Goal: Information Seeking & Learning: Check status

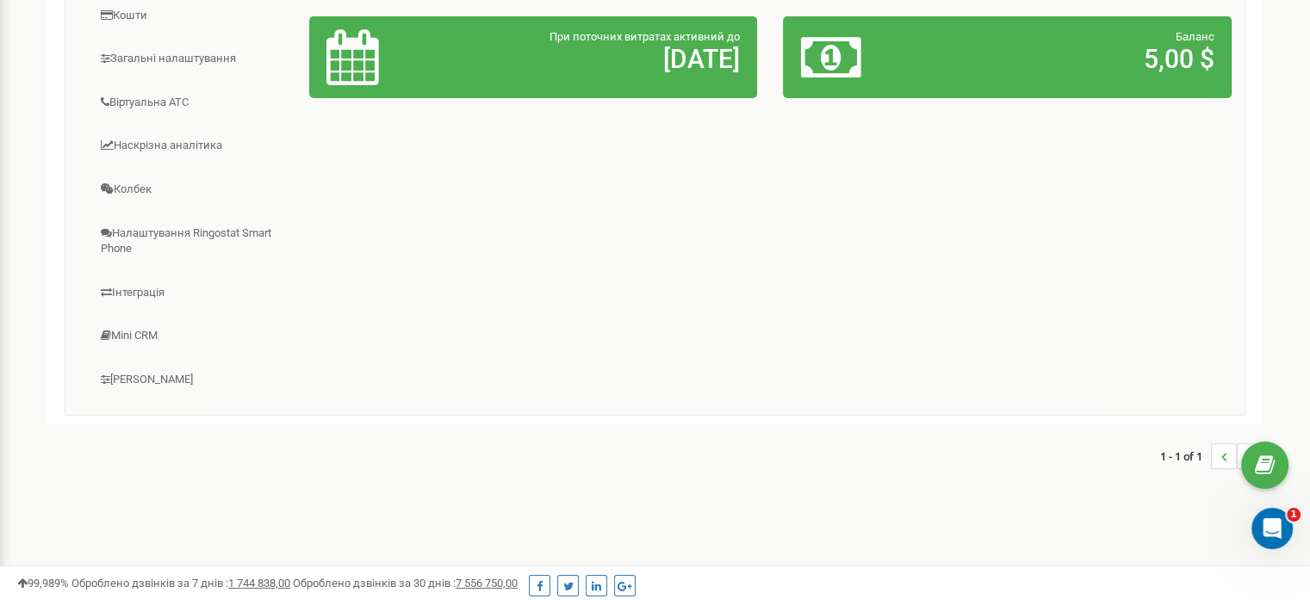
scroll to position [83, 0]
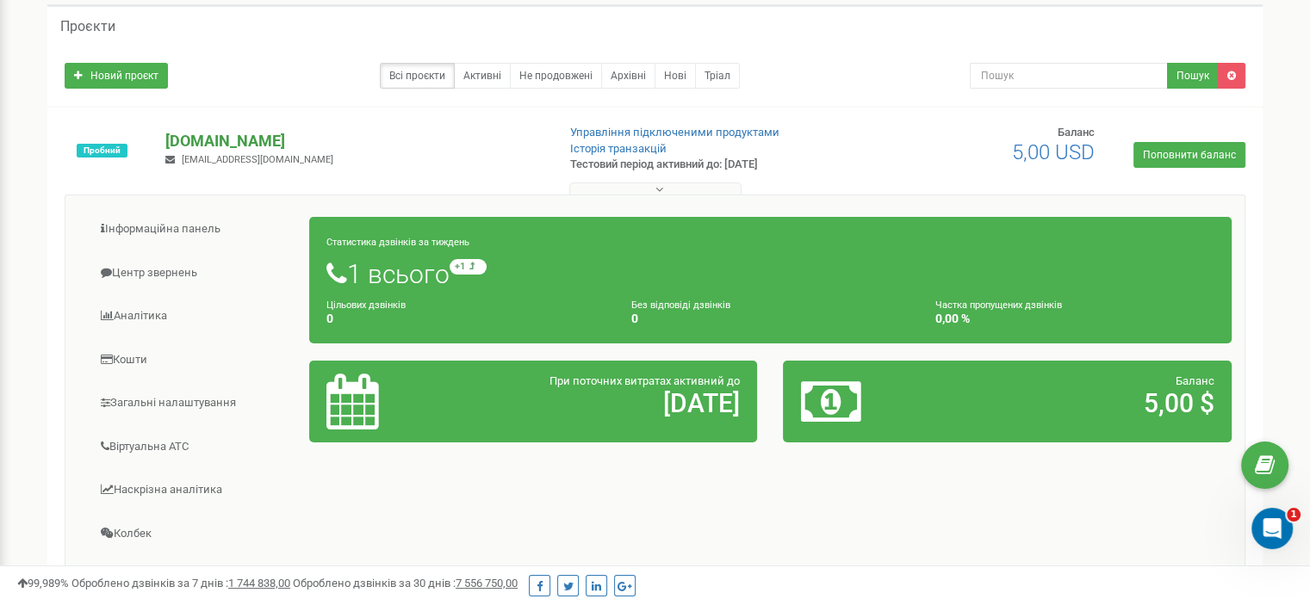
drag, startPoint x: 706, startPoint y: 399, endPoint x: 357, endPoint y: 132, distance: 439.2
click at [357, 132] on p "[DOMAIN_NAME]" at bounding box center [353, 141] width 376 height 22
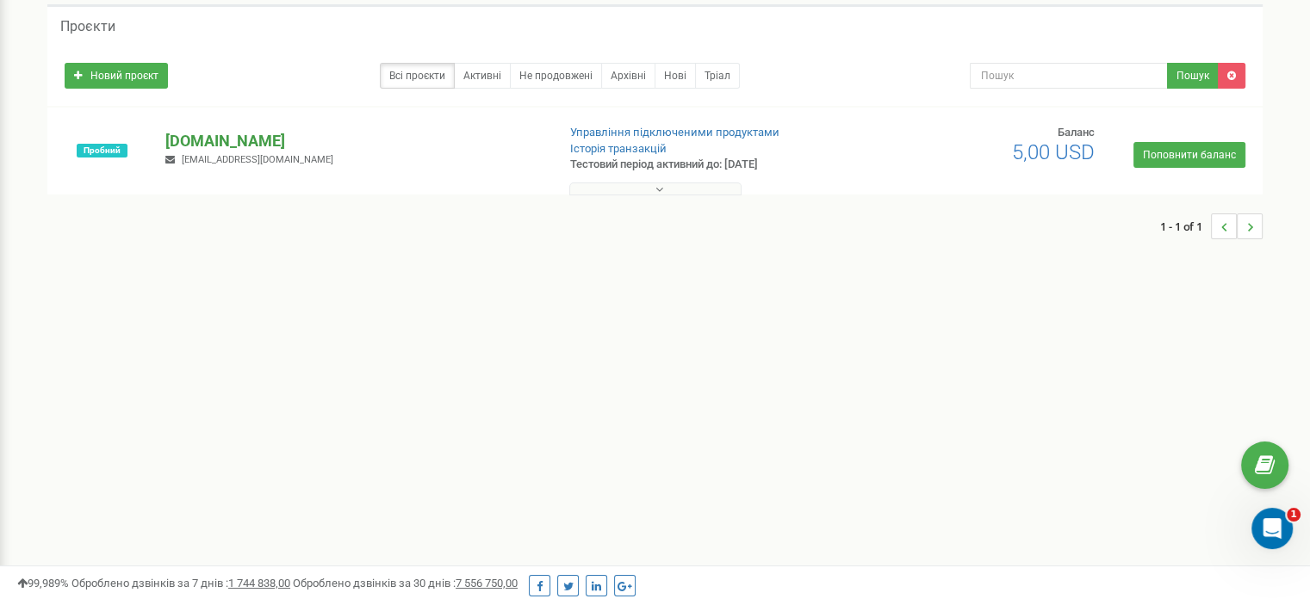
click at [359, 133] on p "[DOMAIN_NAME]" at bounding box center [353, 141] width 376 height 22
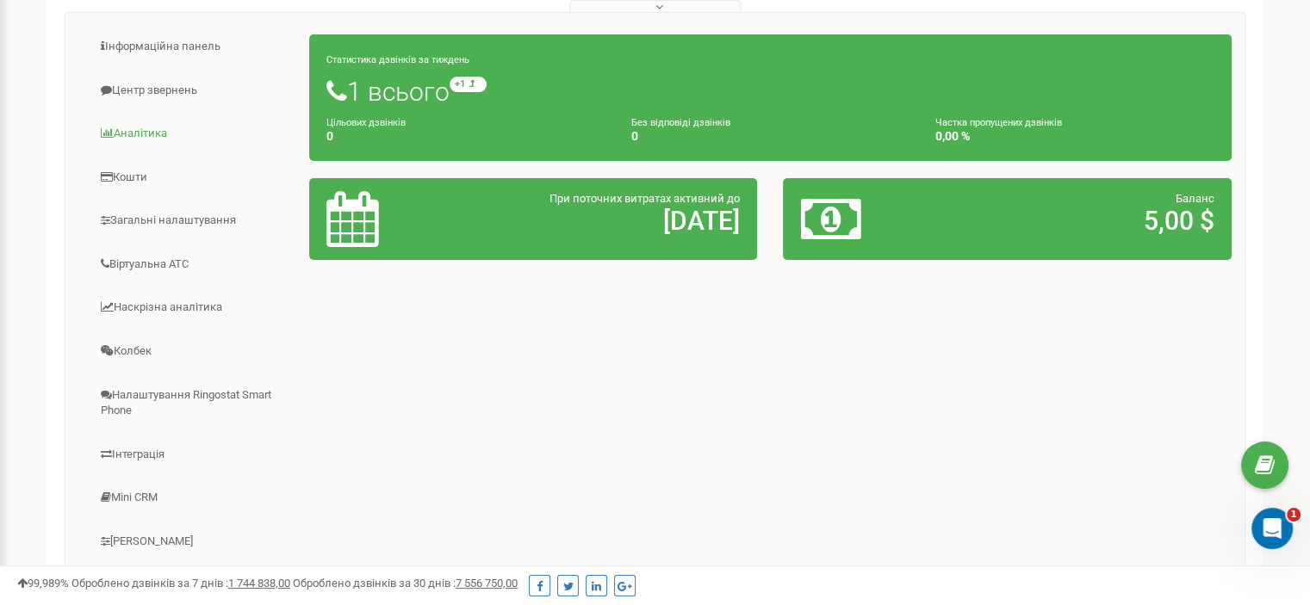
scroll to position [86, 0]
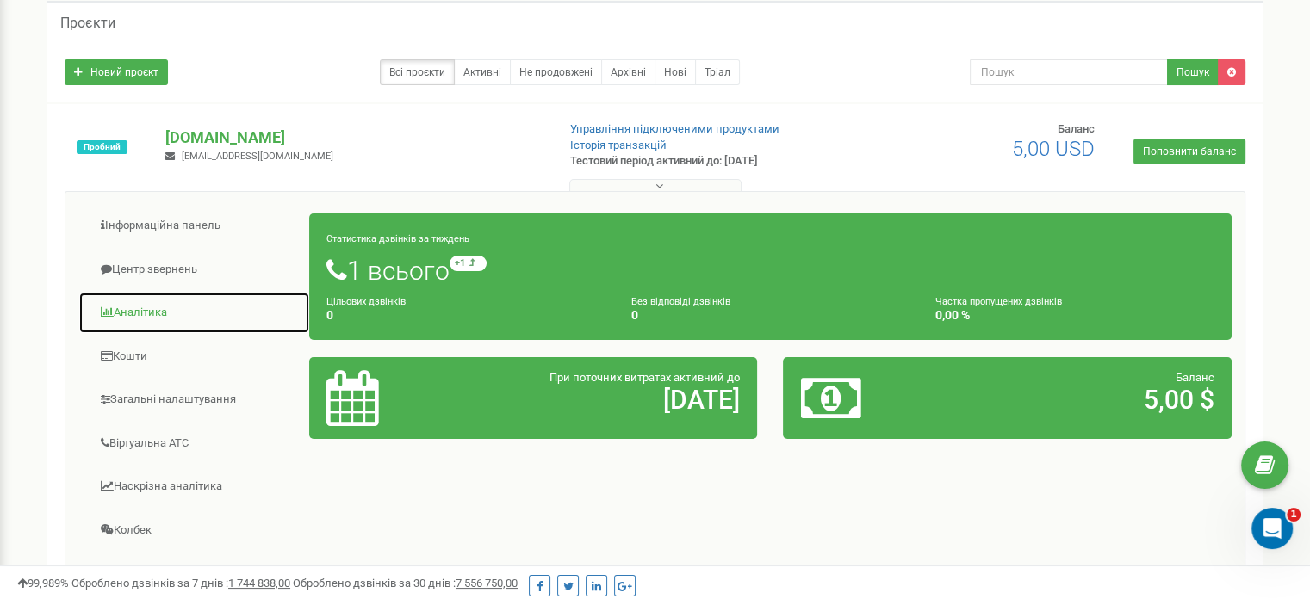
click at [188, 297] on link "Аналiтика" at bounding box center [194, 313] width 232 height 42
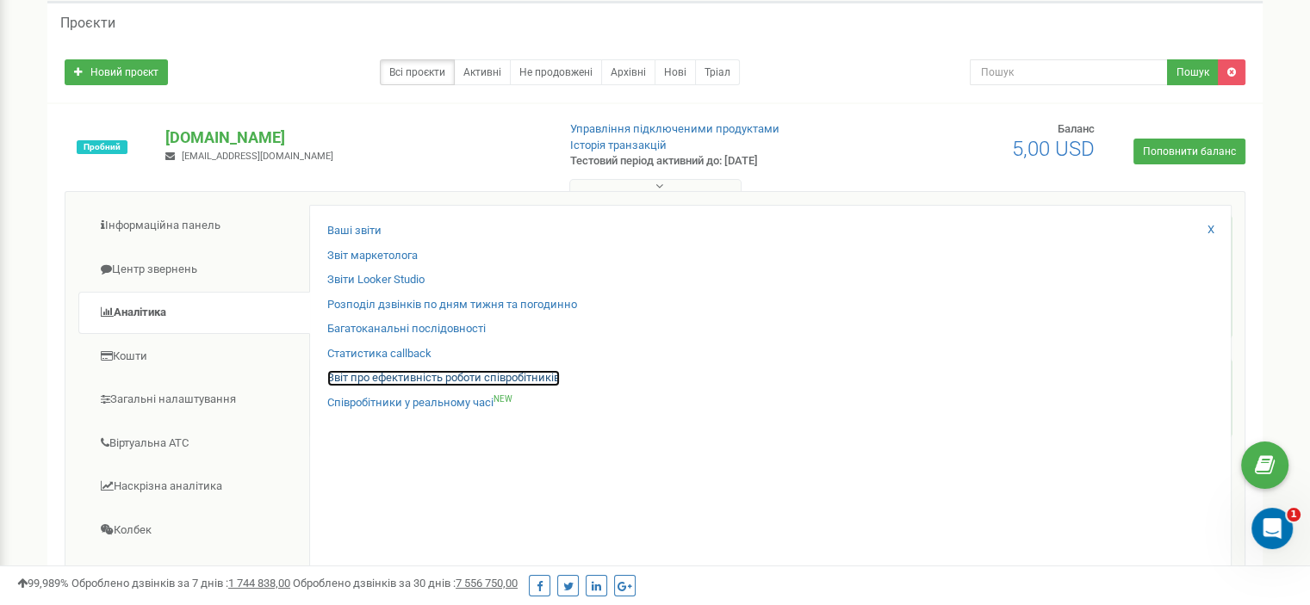
click at [481, 383] on link "Звіт про ефективність роботи співробітників" at bounding box center [443, 378] width 233 height 16
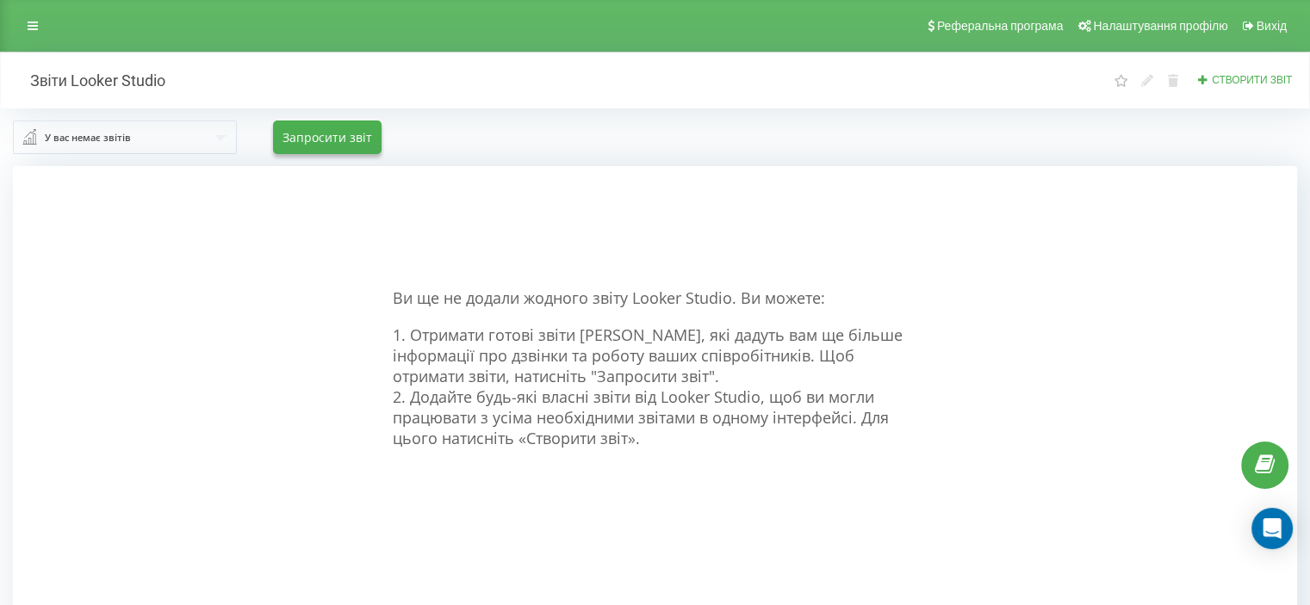
click at [34, 25] on icon at bounding box center [33, 26] width 10 height 12
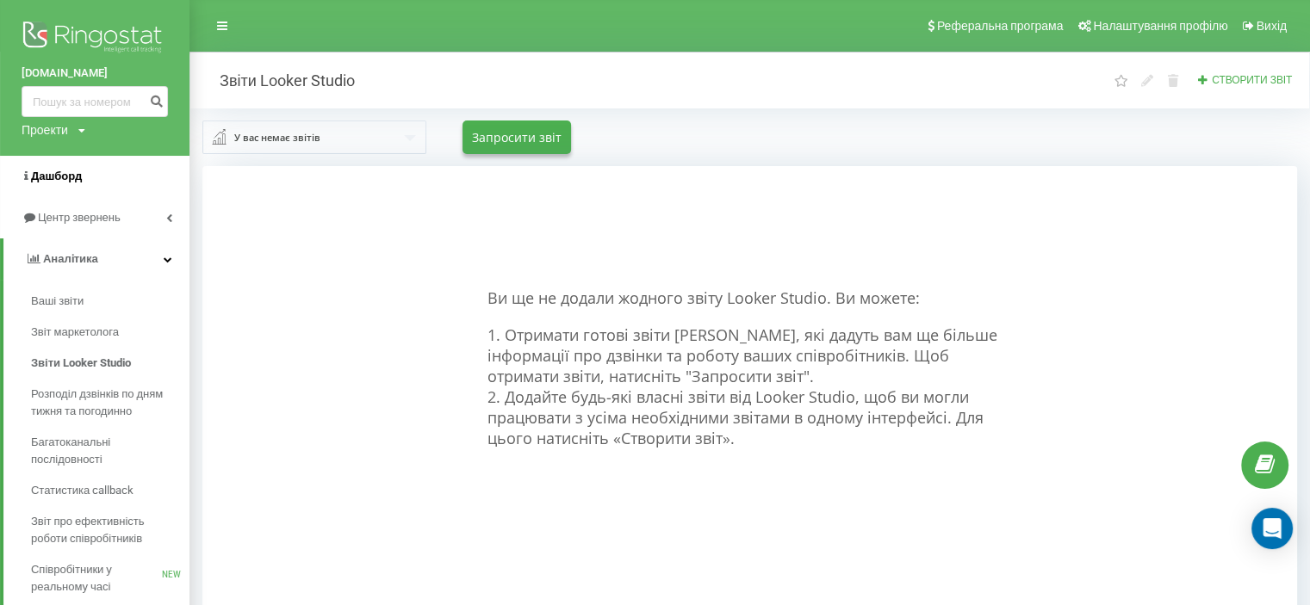
click at [76, 168] on span "Дашборд" at bounding box center [52, 176] width 60 height 17
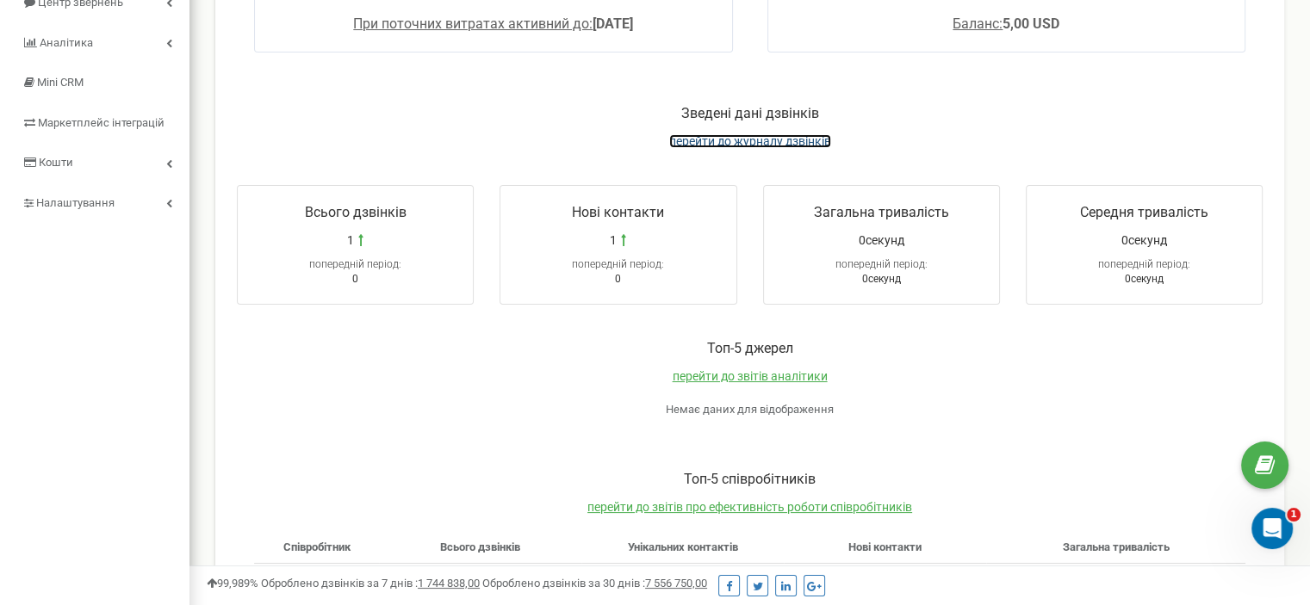
scroll to position [172, 0]
